Goal: Answer question/provide support

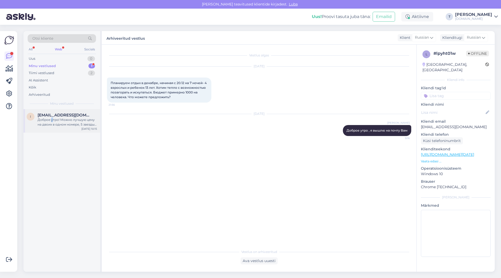
click at [52, 121] on div "Доброе утро! Можно лучшую цену на двоих в одном номере, 5 звезды, всё включено,…" at bounding box center [67, 121] width 59 height 9
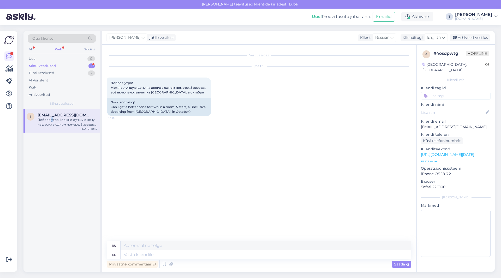
click at [437, 159] on p "Vaata edasi ..." at bounding box center [456, 161] width 70 height 5
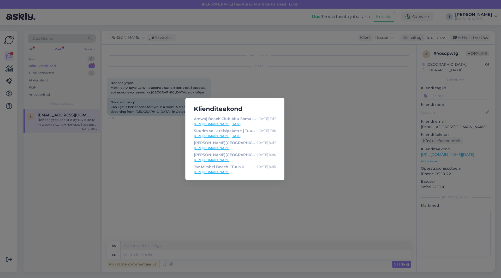
click at [346, 132] on div "Klienditeekond Amwaj Beach Club Abu Soma | Tuusik [DATE] 11:17 [URL][DOMAIN_NAM…" at bounding box center [250, 139] width 501 height 278
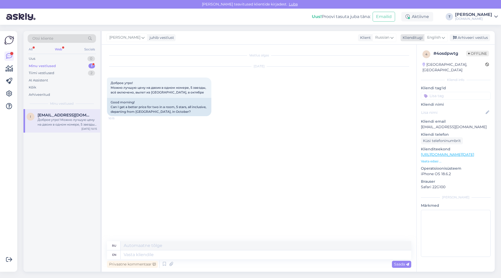
click at [411, 37] on div "Klienditugi" at bounding box center [411, 37] width 22 height 5
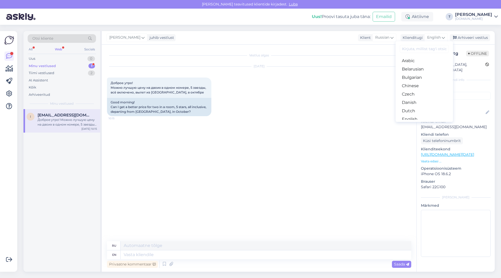
click at [411, 265] on link "Russian" at bounding box center [423, 269] width 57 height 8
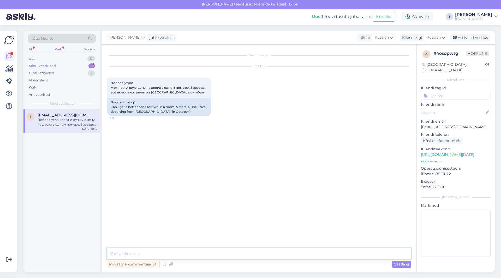
click at [203, 254] on textarea at bounding box center [259, 253] width 304 height 11
type textarea "Добрый день , какие направления и какие отели?"
click at [432, 159] on p "Vaata edasi ..." at bounding box center [456, 161] width 70 height 5
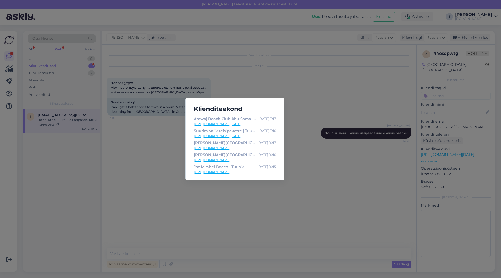
click at [329, 175] on div "Klienditeekond Amwaj Beach Club Abu Soma | Tuusik [DATE] 11:17 [URL][DOMAIN_NAM…" at bounding box center [250, 139] width 501 height 278
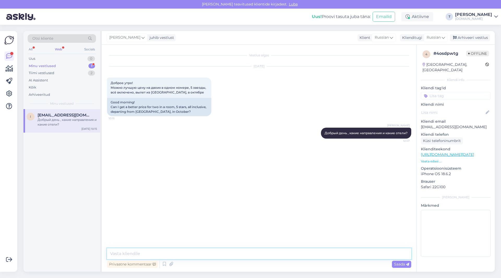
click at [181, 255] on textarea at bounding box center [259, 253] width 304 height 11
click at [182, 251] on textarea at bounding box center [259, 253] width 304 height 11
click at [62, 63] on div "Minu vestlused 1" at bounding box center [62, 65] width 68 height 7
click at [64, 116] on span "[EMAIL_ADDRESS][DOMAIN_NAME]" at bounding box center [65, 115] width 54 height 5
drag, startPoint x: 191, startPoint y: 93, endPoint x: 106, endPoint y: 81, distance: 85.7
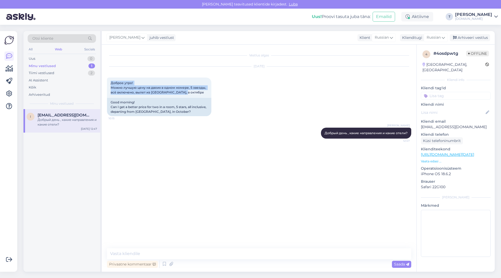
click at [106, 81] on div "Vestlus algas [DATE] Доброе утро! Можно лучшую цену на двоих в одном номере, 5 …" at bounding box center [259, 158] width 314 height 227
copy span "Доброе утро! Можно лучшую цену на двоих в одном номере, 5 звезды, всё включено,…"
click at [444, 124] on p "[EMAIL_ADDRESS][DOMAIN_NAME]" at bounding box center [456, 126] width 70 height 5
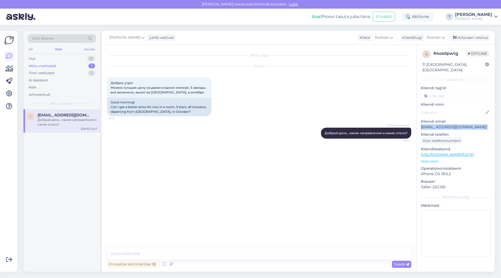
click at [444, 124] on p "[EMAIL_ADDRESS][DOMAIN_NAME]" at bounding box center [456, 126] width 70 height 5
copy p "[EMAIL_ADDRESS][DOMAIN_NAME]"
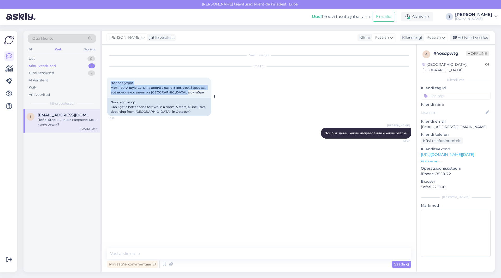
drag, startPoint x: 186, startPoint y: 91, endPoint x: 109, endPoint y: 84, distance: 77.5
click at [108, 83] on div "Доброе утро! Можно лучшую цену на двоих в одном номере, 5 звезды, всё включено,…" at bounding box center [159, 87] width 104 height 20
copy span "Доброе утро! Можно лучшую цену на двоих в одном номере, 5 звезды, всё включено,…"
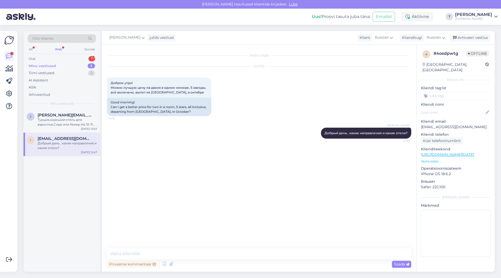
click at [182, 157] on div "Vestlus algas [DATE] Доброе утро! Можно лучшую цену на двоих в одном номере, 5 …" at bounding box center [261, 146] width 309 height 193
click at [429, 159] on p "Vaata edasi ..." at bounding box center [456, 161] width 70 height 5
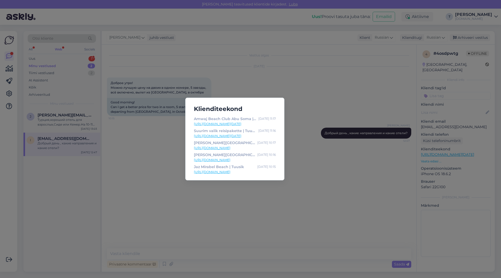
click at [214, 171] on link "[URL][DOMAIN_NAME]" at bounding box center [235, 171] width 82 height 5
click at [130, 160] on div "Klienditeekond Amwaj Beach Club Abu Soma | Tuusik [DATE] 11:17 [URL][DOMAIN_NAM…" at bounding box center [250, 139] width 501 height 278
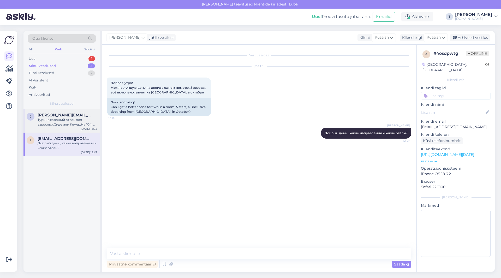
click at [49, 122] on div "Турция,хороший отель для взрослых,Сиде или Кемер.На 10-11 октября,2 взрослых 7-…" at bounding box center [67, 121] width 59 height 9
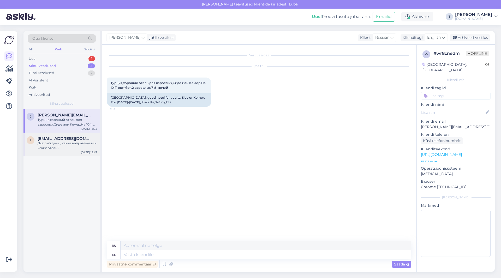
click at [53, 142] on div "Добрый день , какие направления и какие отели?" at bounding box center [67, 145] width 59 height 9
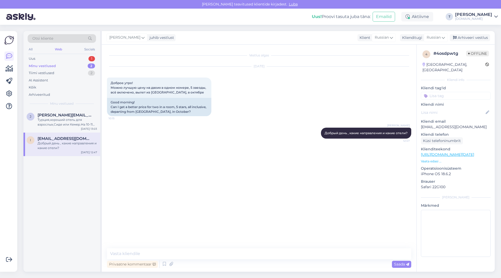
click at [438, 124] on p "[EMAIL_ADDRESS][DOMAIN_NAME]" at bounding box center [456, 126] width 70 height 5
drag, startPoint x: 438, startPoint y: 120, endPoint x: 433, endPoint y: 120, distance: 5.0
click at [433, 124] on p "[EMAIL_ADDRESS][DOMAIN_NAME]" at bounding box center [456, 126] width 70 height 5
click at [443, 124] on p "[EMAIL_ADDRESS][DOMAIN_NAME]" at bounding box center [456, 126] width 70 height 5
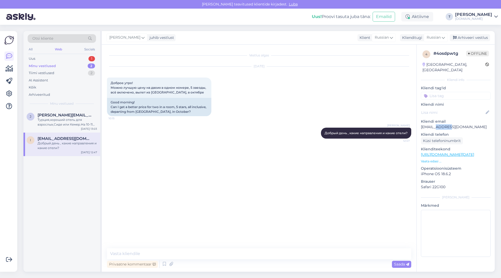
click at [443, 124] on p "[EMAIL_ADDRESS][DOMAIN_NAME]" at bounding box center [456, 126] width 70 height 5
copy p "[EMAIL_ADDRESS][DOMAIN_NAME]"
click at [432, 159] on p "Vaata edasi ..." at bounding box center [456, 161] width 70 height 5
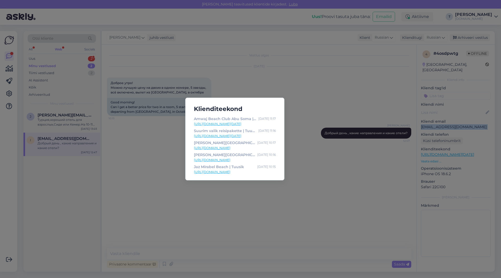
click at [199, 170] on link "[URL][DOMAIN_NAME]" at bounding box center [235, 171] width 82 height 5
click at [268, 75] on div "Klienditeekond Amwaj Beach Club Abu Soma | Tuusik [DATE] 11:17 [URL][DOMAIN_NAM…" at bounding box center [250, 139] width 501 height 278
